Goal: Task Accomplishment & Management: Manage account settings

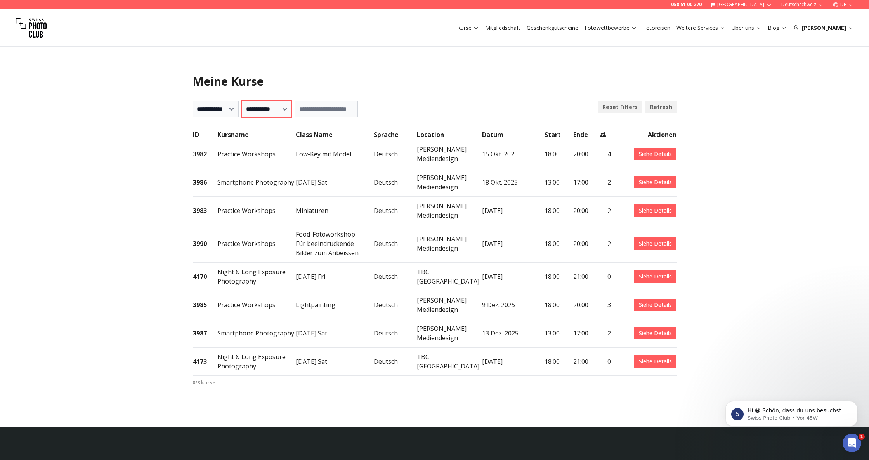
click option "**********" at bounding box center [0, 0] width 0 height 0
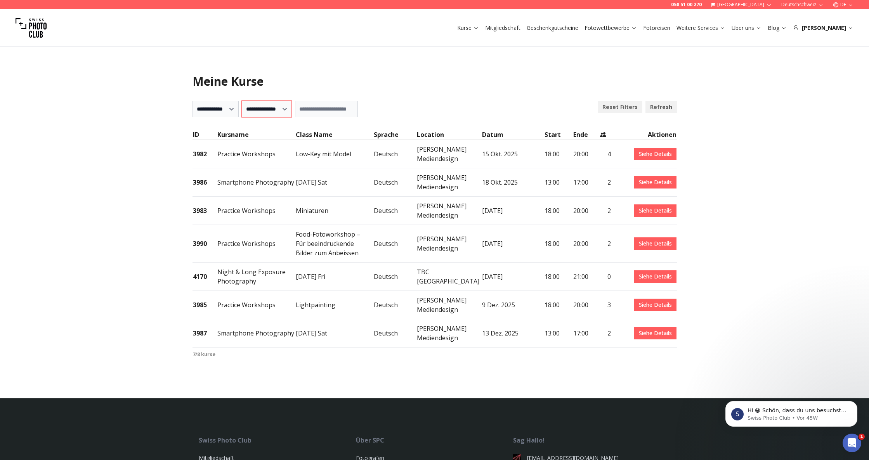
click option "**********" at bounding box center [0, 0] width 0 height 0
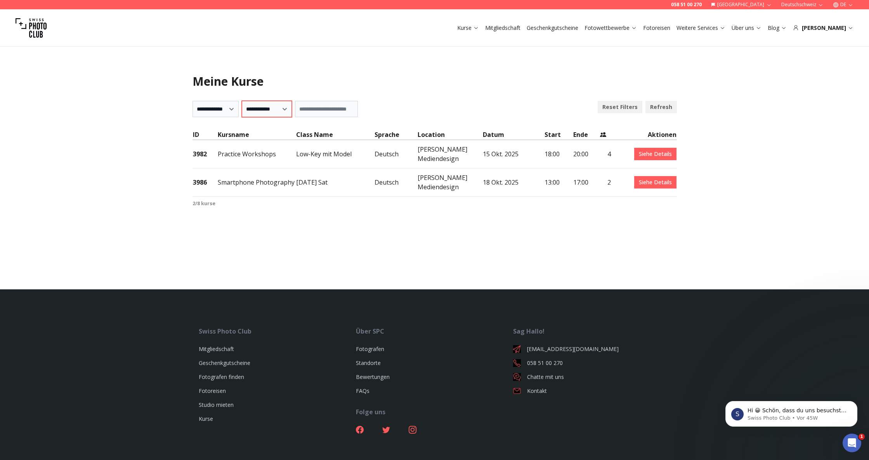
click option "**********" at bounding box center [0, 0] width 0 height 0
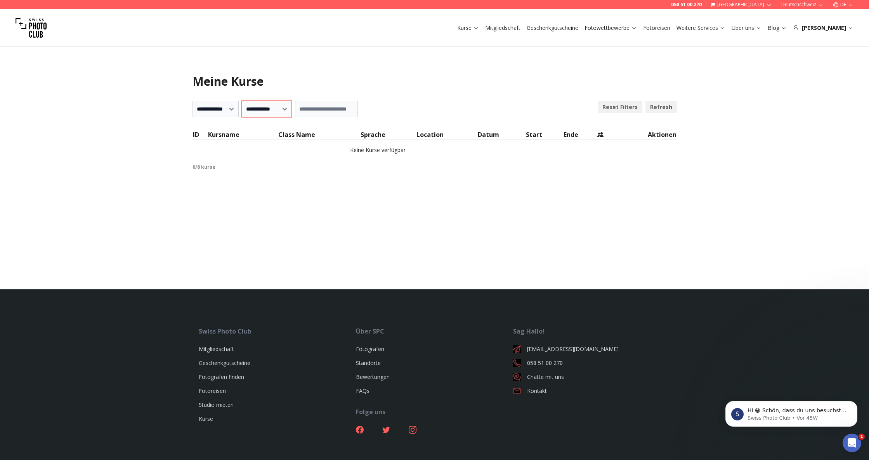
select select "***"
click option "********" at bounding box center [0, 0] width 0 height 0
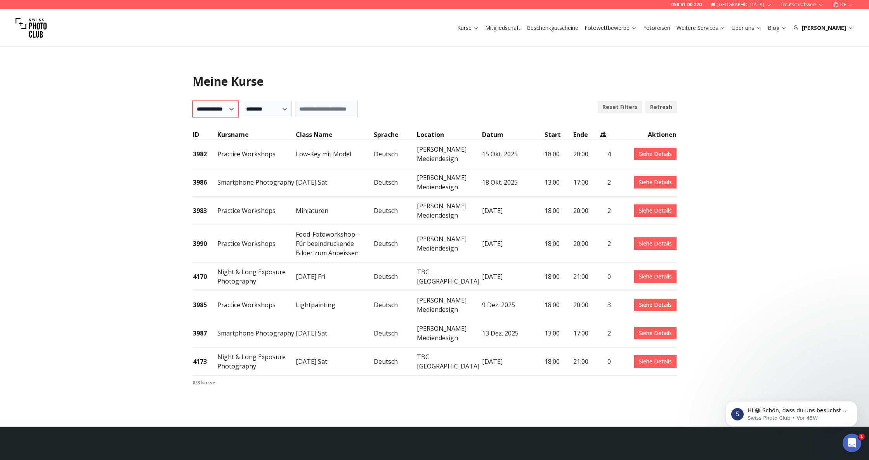
select select "***"
click option "*****" at bounding box center [0, 0] width 0 height 0
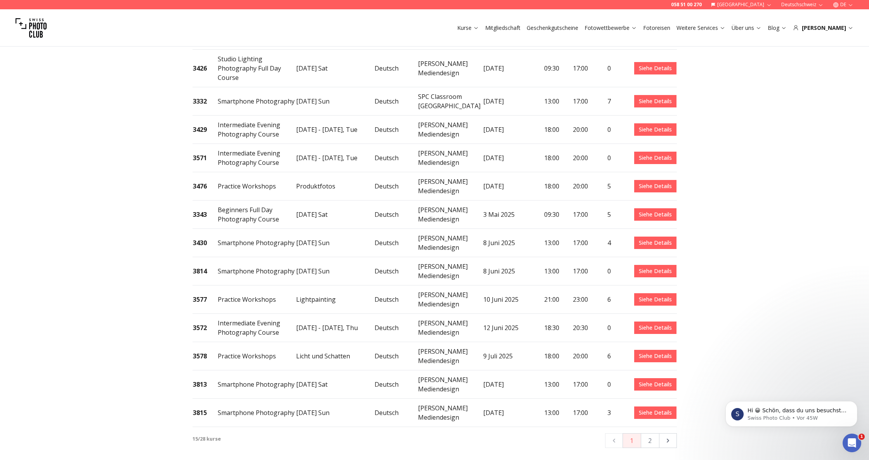
scroll to position [147, 0]
click at [649, 180] on link "Siehe Details" at bounding box center [655, 186] width 42 height 12
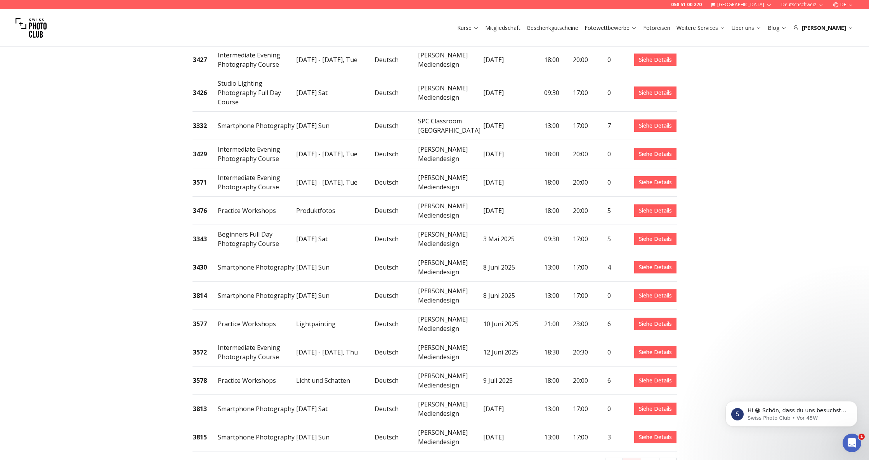
scroll to position [127, 0]
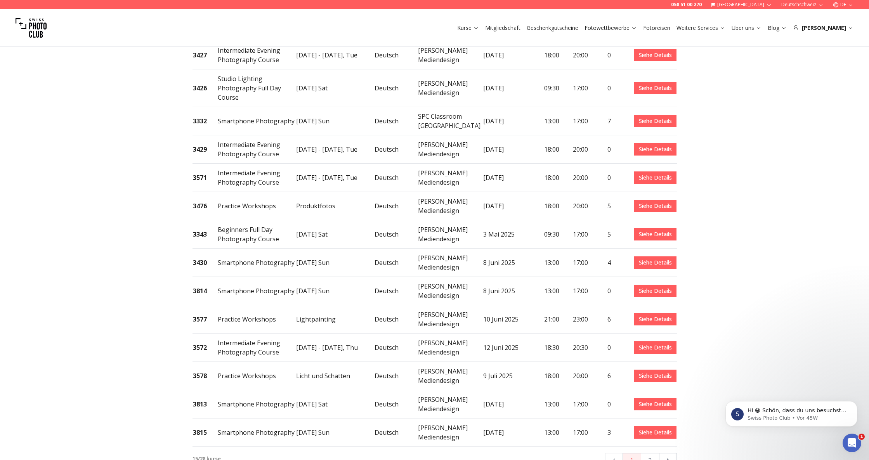
click at [611, 315] on td "6" at bounding box center [605, 319] width 12 height 28
click at [609, 313] on td "6" at bounding box center [605, 319] width 12 height 28
click at [648, 313] on link "Siehe Details" at bounding box center [655, 319] width 42 height 12
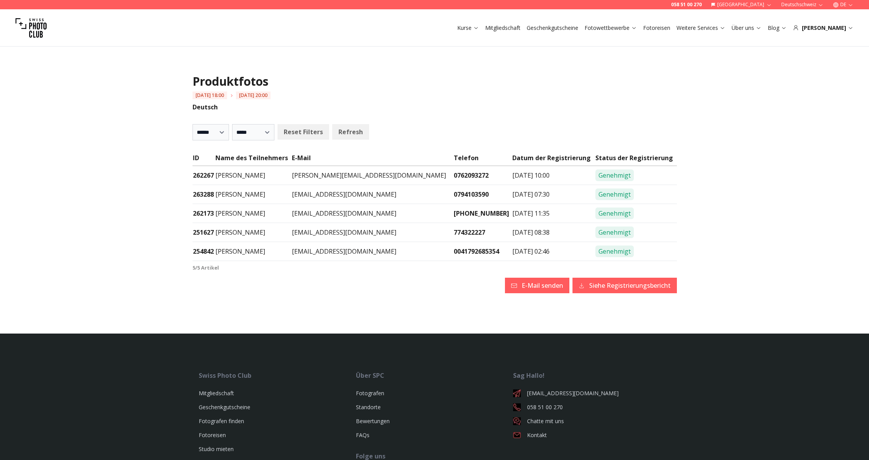
select select
drag, startPoint x: 393, startPoint y: 177, endPoint x: 312, endPoint y: 175, distance: 81.5
click at [312, 175] on td "[PERSON_NAME][EMAIL_ADDRESS][DOMAIN_NAME]" at bounding box center [372, 175] width 162 height 19
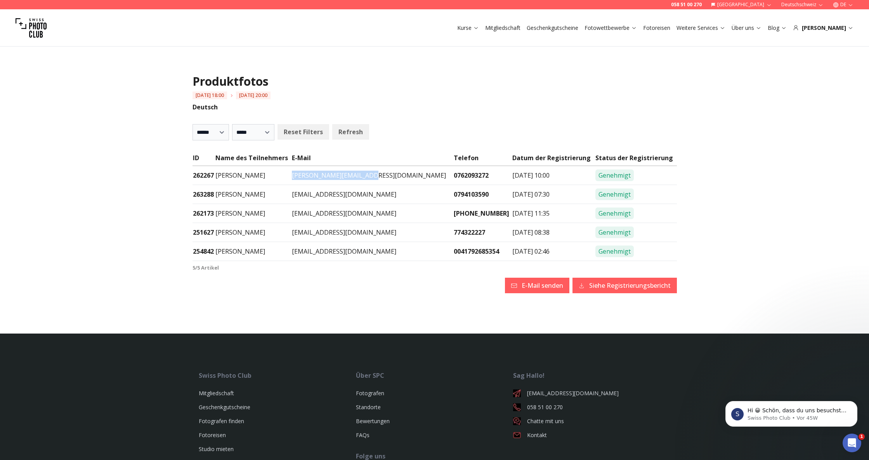
copy td "[PERSON_NAME][EMAIL_ADDRESS][DOMAIN_NAME]"
drag, startPoint x: 393, startPoint y: 194, endPoint x: 320, endPoint y: 196, distance: 73.0
click at [313, 195] on td "[EMAIL_ADDRESS][DOMAIN_NAME]" at bounding box center [372, 194] width 162 height 19
copy td "[EMAIL_ADDRESS][DOMAIN_NAME]"
drag, startPoint x: 391, startPoint y: 213, endPoint x: 308, endPoint y: 231, distance: 84.9
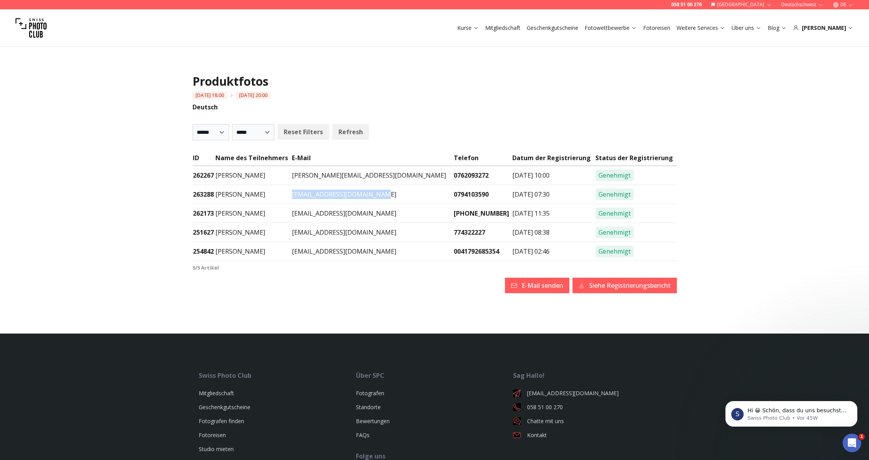
click at [311, 213] on tr "262173 [PERSON_NAME] [EMAIL_ADDRESS][DOMAIN_NAME] [PHONE_NUMBER] [DATE] 11:35 G…" at bounding box center [434, 213] width 484 height 19
copy tr "[EMAIL_ADDRESS][DOMAIN_NAME]"
drag, startPoint x: 394, startPoint y: 254, endPoint x: 314, endPoint y: 237, distance: 82.6
click at [313, 236] on td "[EMAIL_ADDRESS][DOMAIN_NAME]" at bounding box center [372, 232] width 162 height 19
copy td "[EMAIL_ADDRESS][DOMAIN_NAME]"
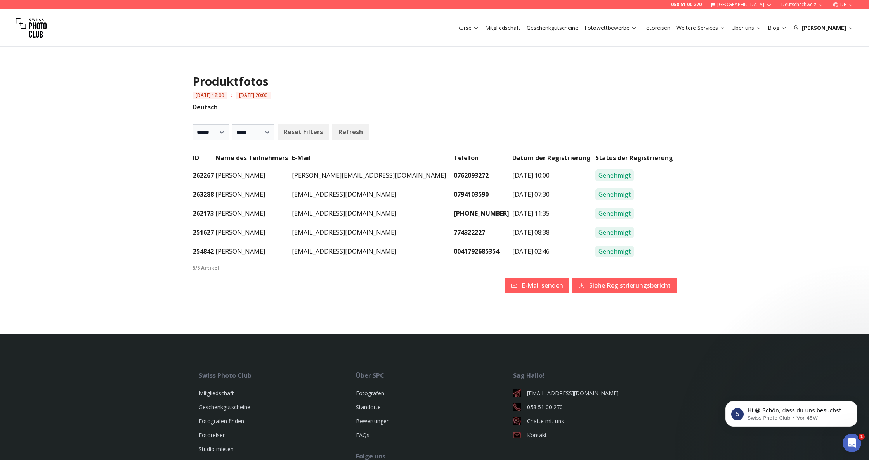
click at [407, 255] on td "[EMAIL_ADDRESS][DOMAIN_NAME]" at bounding box center [372, 251] width 162 height 19
drag, startPoint x: 402, startPoint y: 254, endPoint x: 314, endPoint y: 254, distance: 87.7
click at [314, 254] on td "[EMAIL_ADDRESS][DOMAIN_NAME]" at bounding box center [372, 251] width 162 height 19
copy td "[EMAIL_ADDRESS][DOMAIN_NAME]"
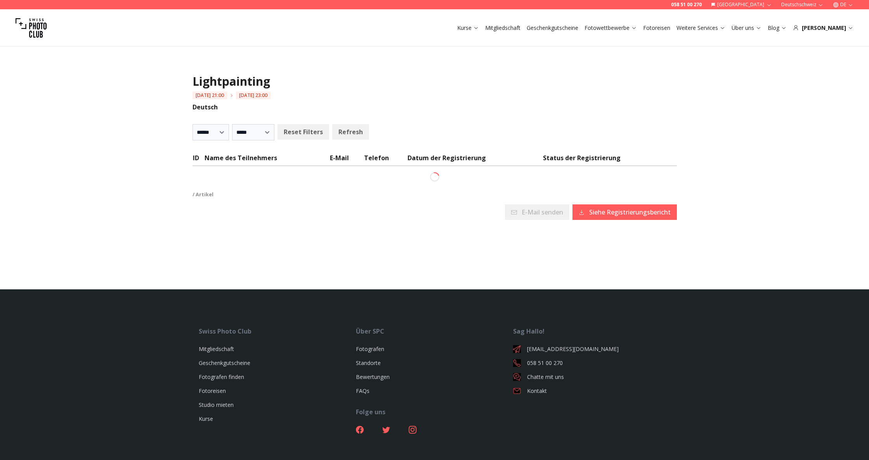
select select
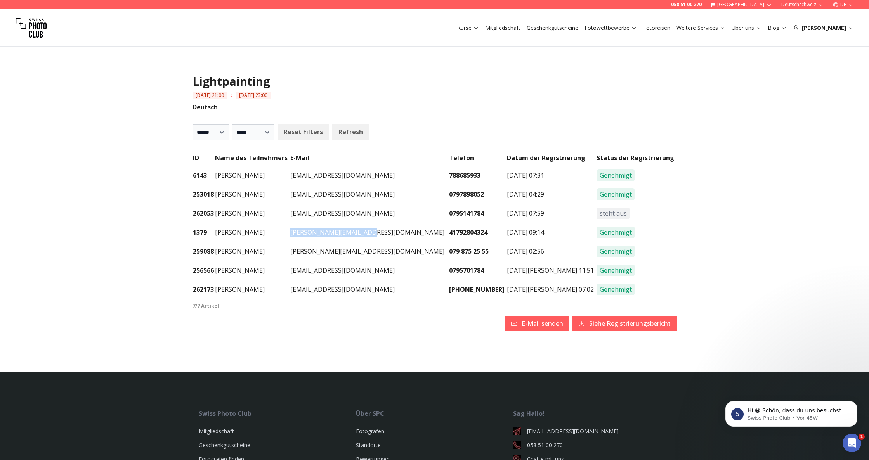
drag, startPoint x: 392, startPoint y: 234, endPoint x: 314, endPoint y: 235, distance: 78.4
click at [314, 235] on td "franz.wagner@bluewin.ch" at bounding box center [369, 232] width 159 height 19
copy td "franz.wagner@bluewin.ch"
drag, startPoint x: 387, startPoint y: 175, endPoint x: 311, endPoint y: 176, distance: 76.1
click at [311, 176] on tr "6143 Cristina Libourkine crislibourkine@gmail.com 788685933 3 Juni 2025 - 07:31…" at bounding box center [434, 175] width 484 height 19
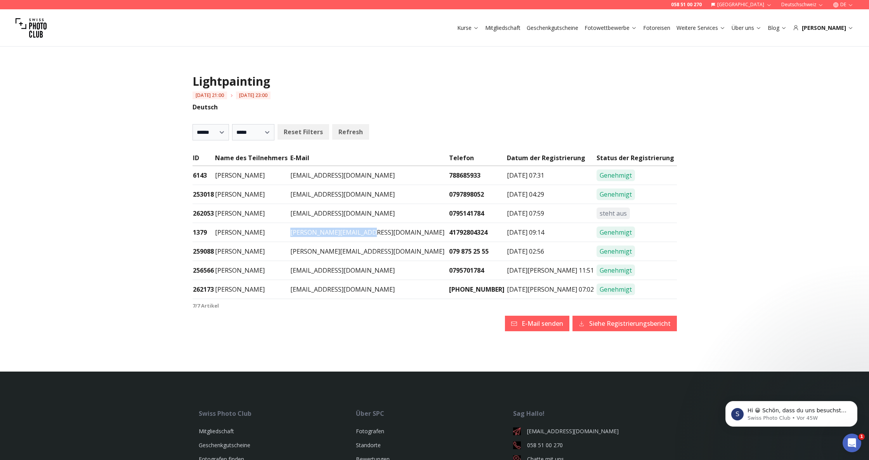
copy tr "crislibourkine@gmail.com"
